Goal: Find specific page/section: Find specific page/section

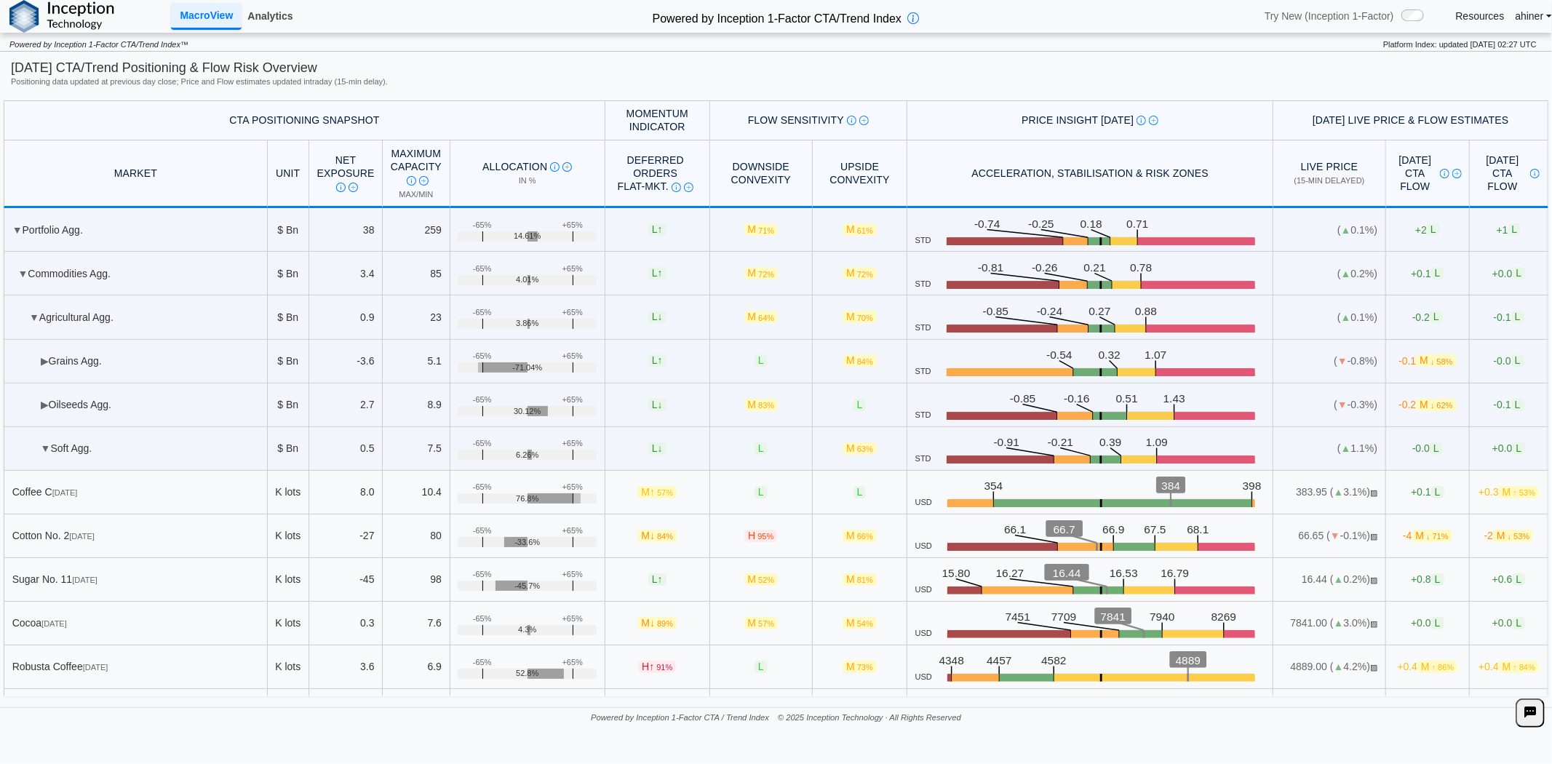
click at [256, 15] on link "Analytics" at bounding box center [270, 16] width 57 height 25
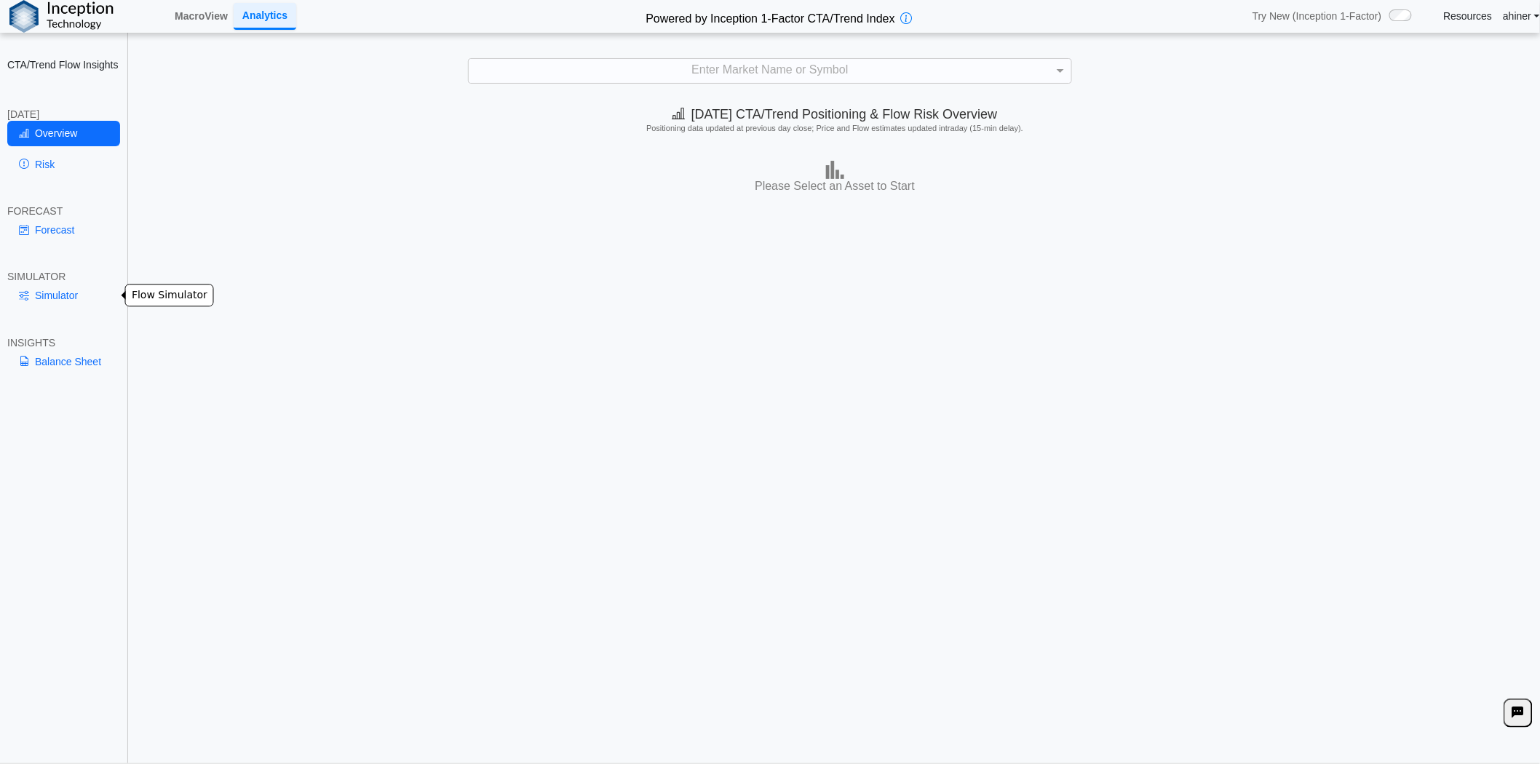
click at [73, 293] on link "Simulator" at bounding box center [63, 295] width 113 height 25
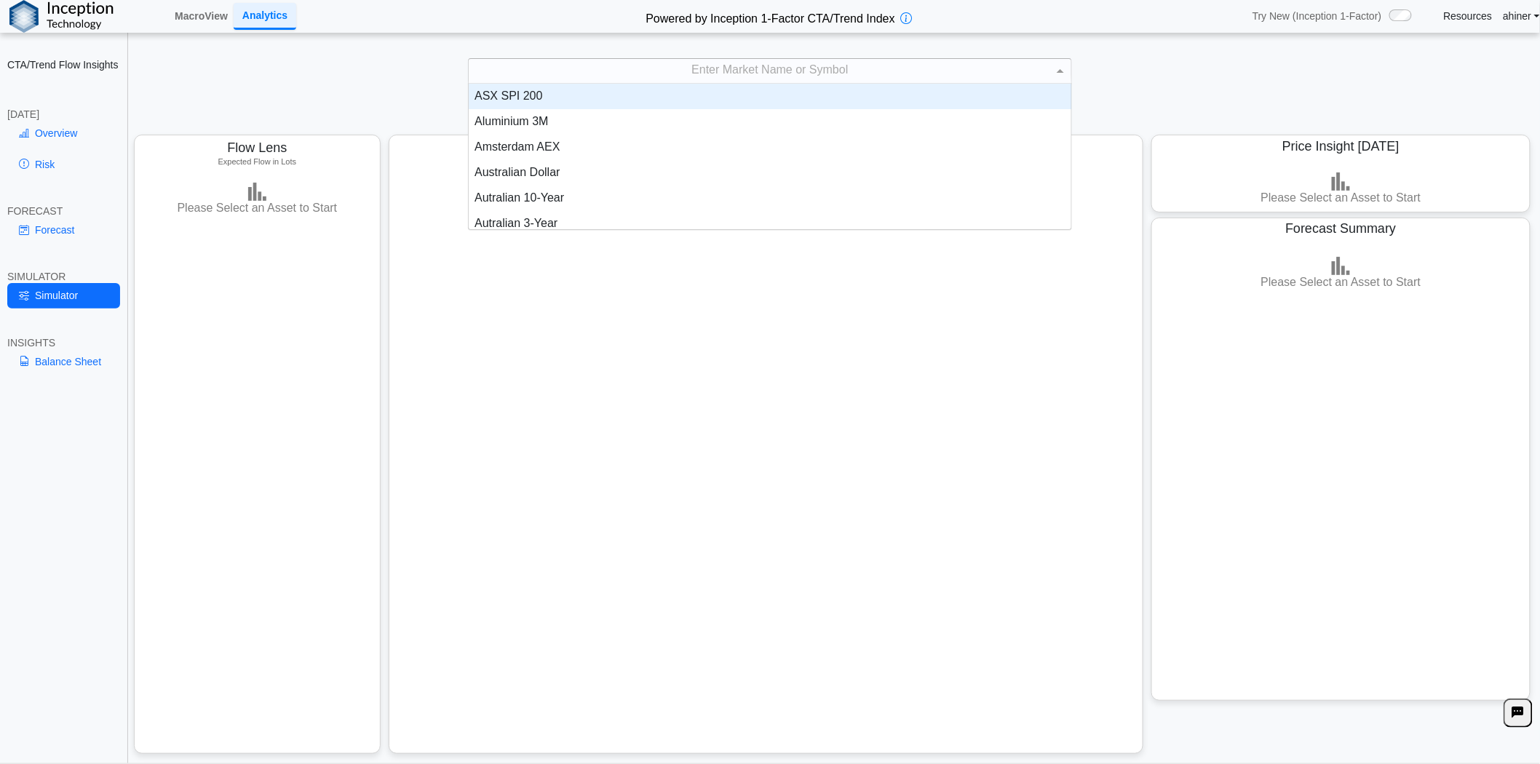
click at [1055, 75] on span at bounding box center [1062, 71] width 18 height 25
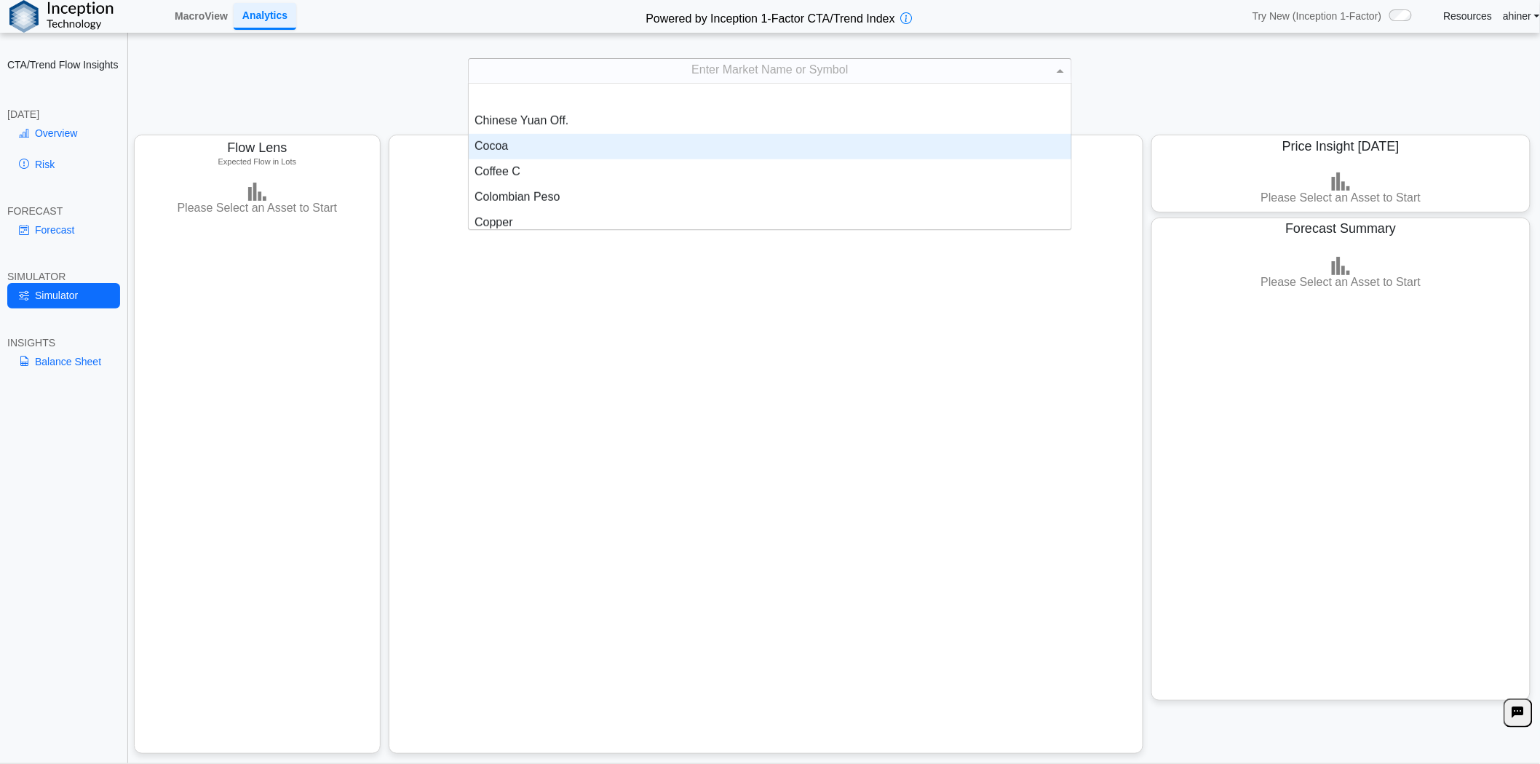
scroll to position [565, 0]
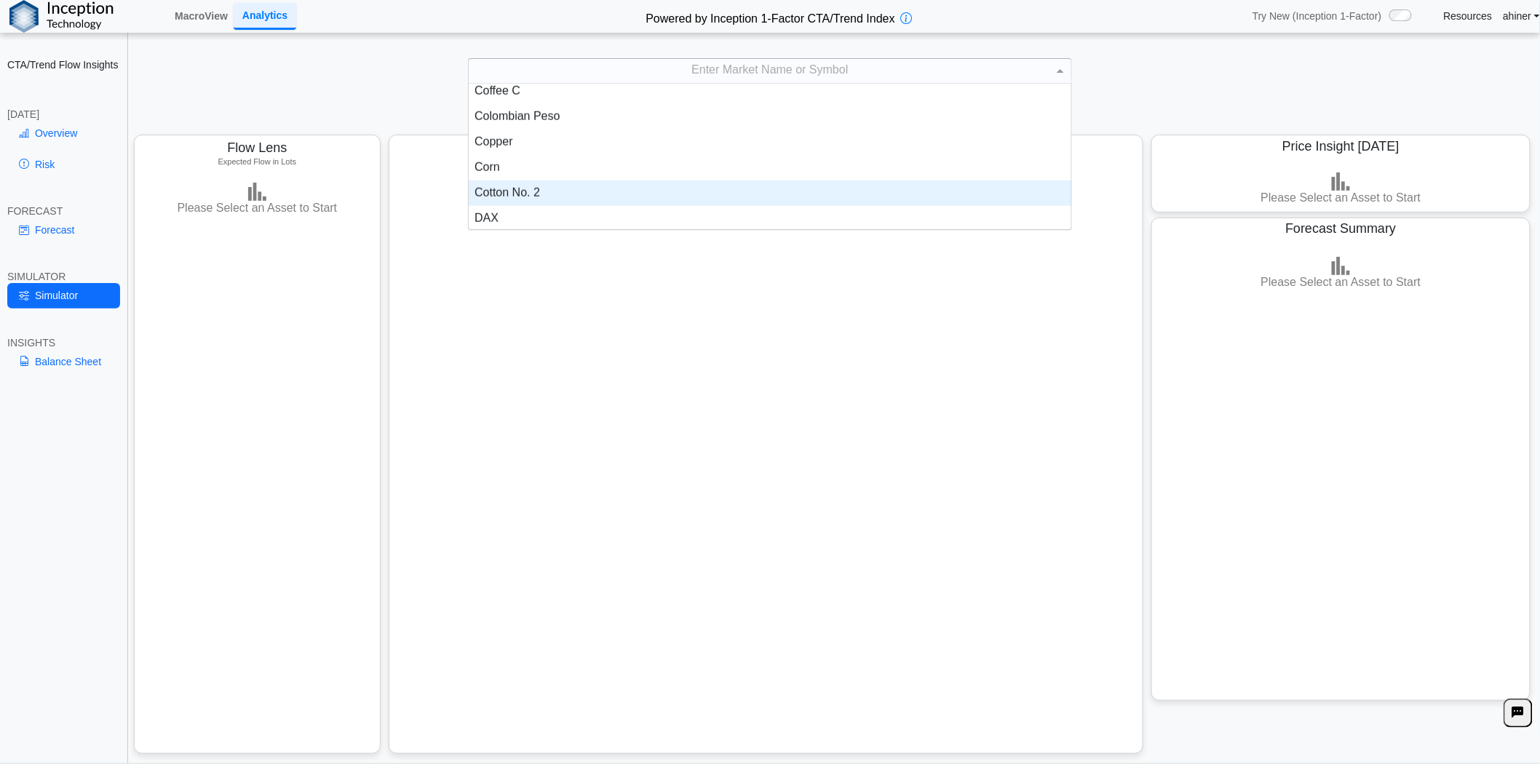
click at [721, 197] on div "Cotton No. 2" at bounding box center [770, 192] width 602 height 25
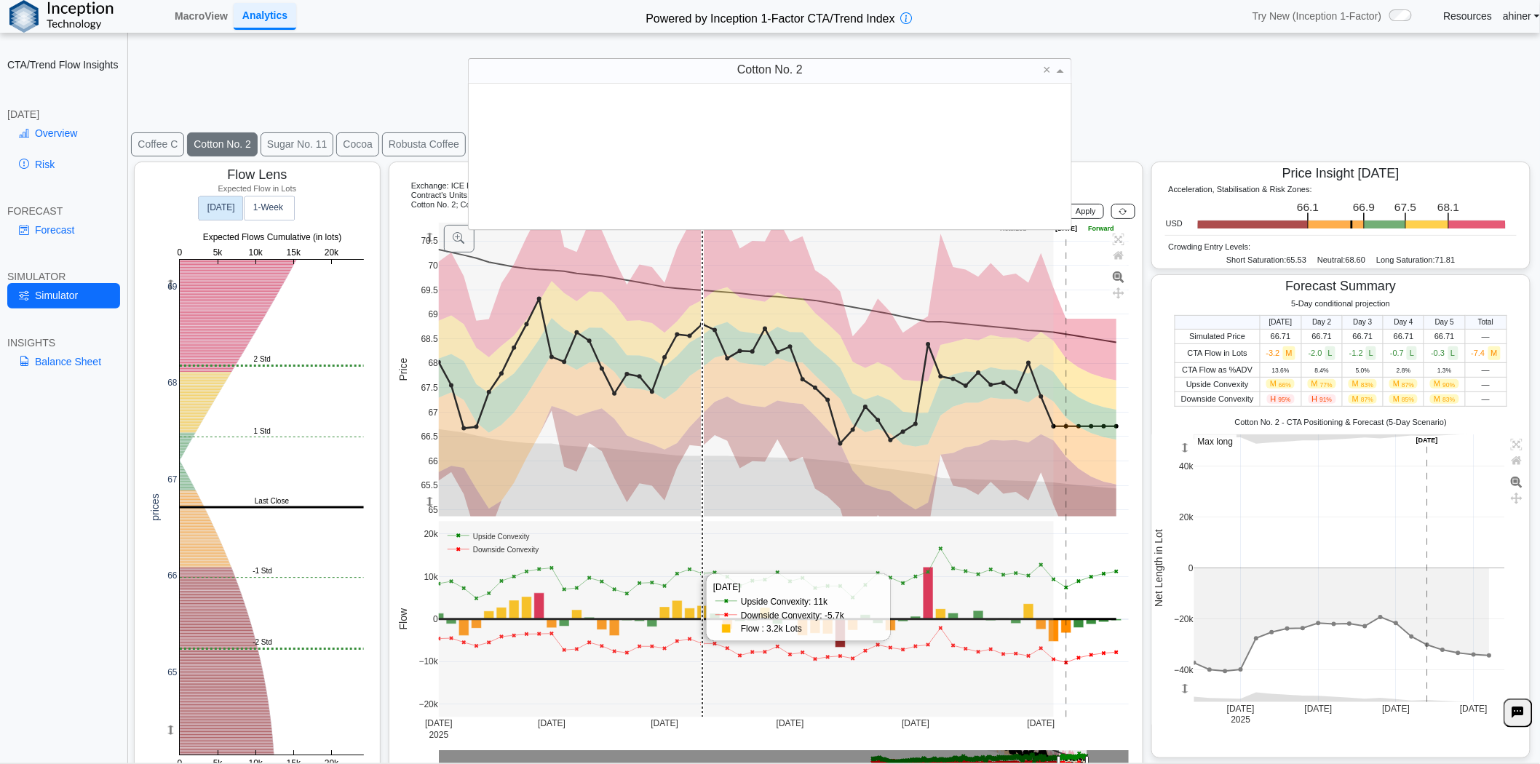
scroll to position [133, 590]
